Goal: Task Accomplishment & Management: Manage account settings

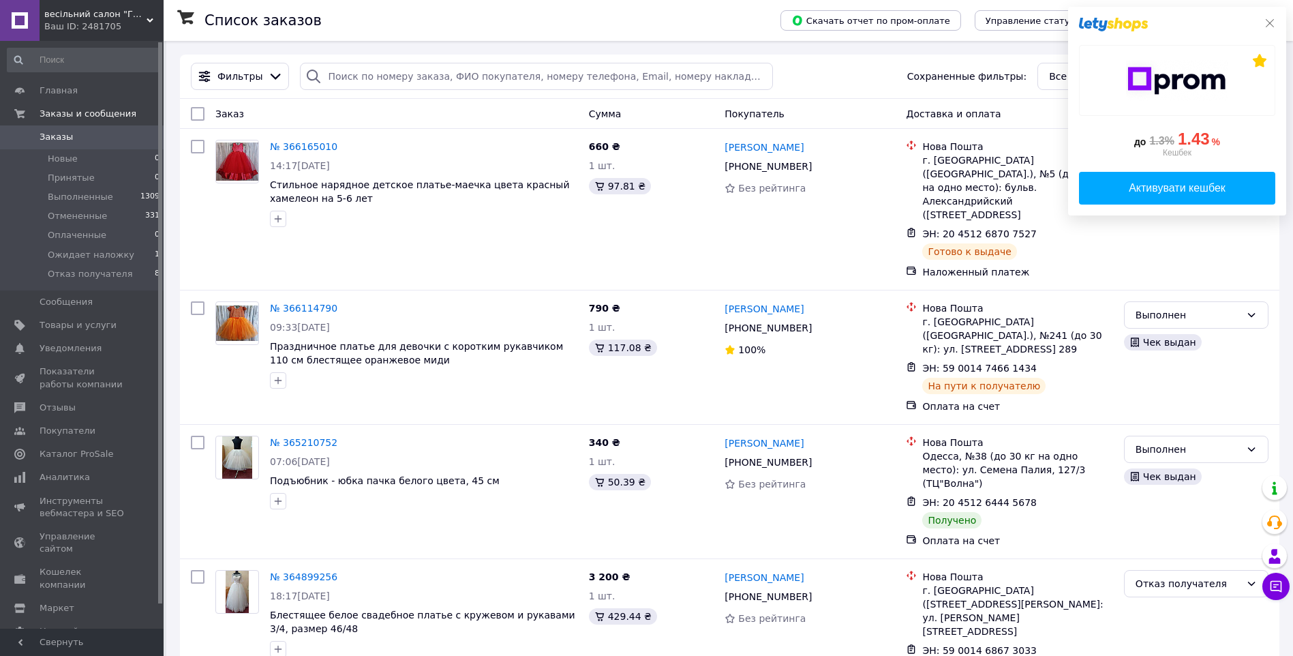
click at [1272, 22] on icon at bounding box center [1269, 23] width 11 height 11
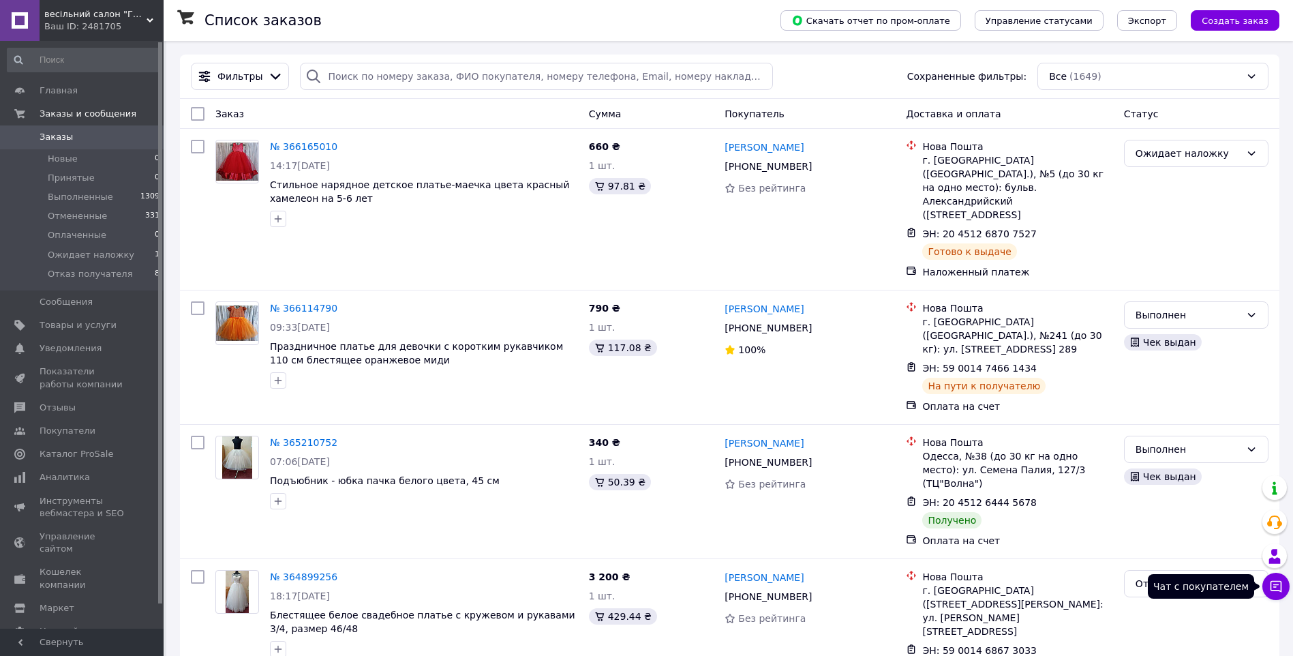
click at [1279, 585] on icon at bounding box center [1277, 587] width 12 height 12
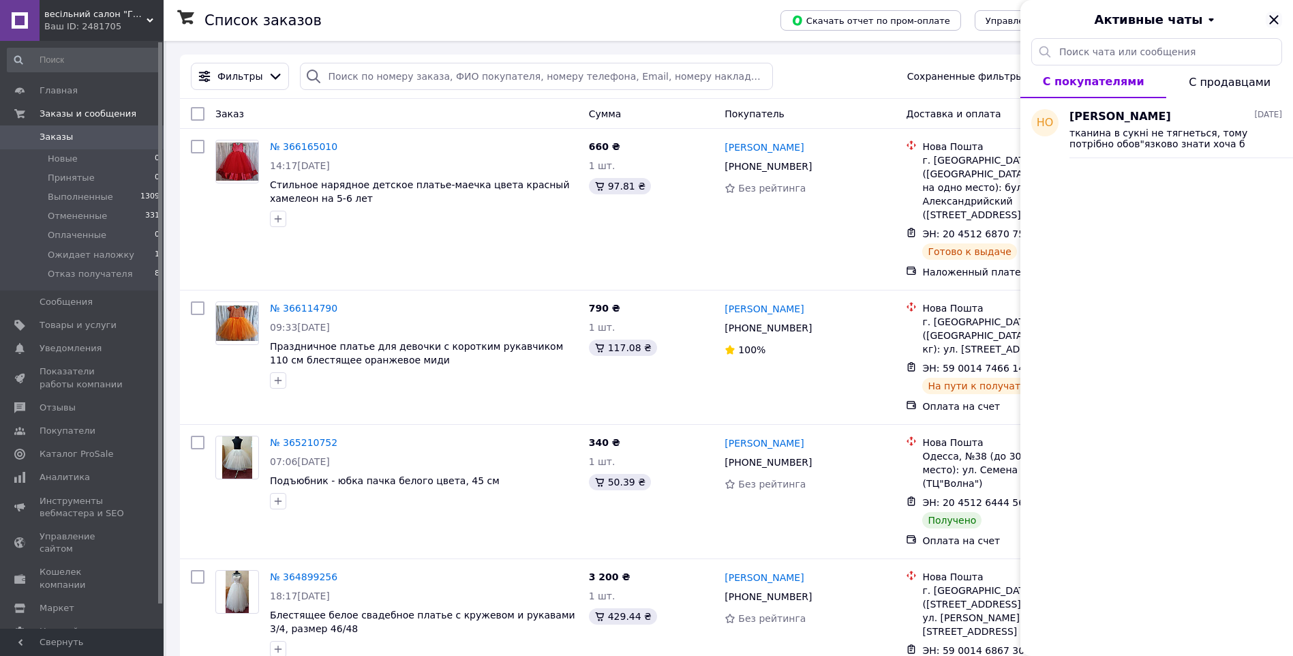
click at [1274, 22] on icon "Закрыть" at bounding box center [1274, 20] width 16 height 16
